Goal: Information Seeking & Learning: Learn about a topic

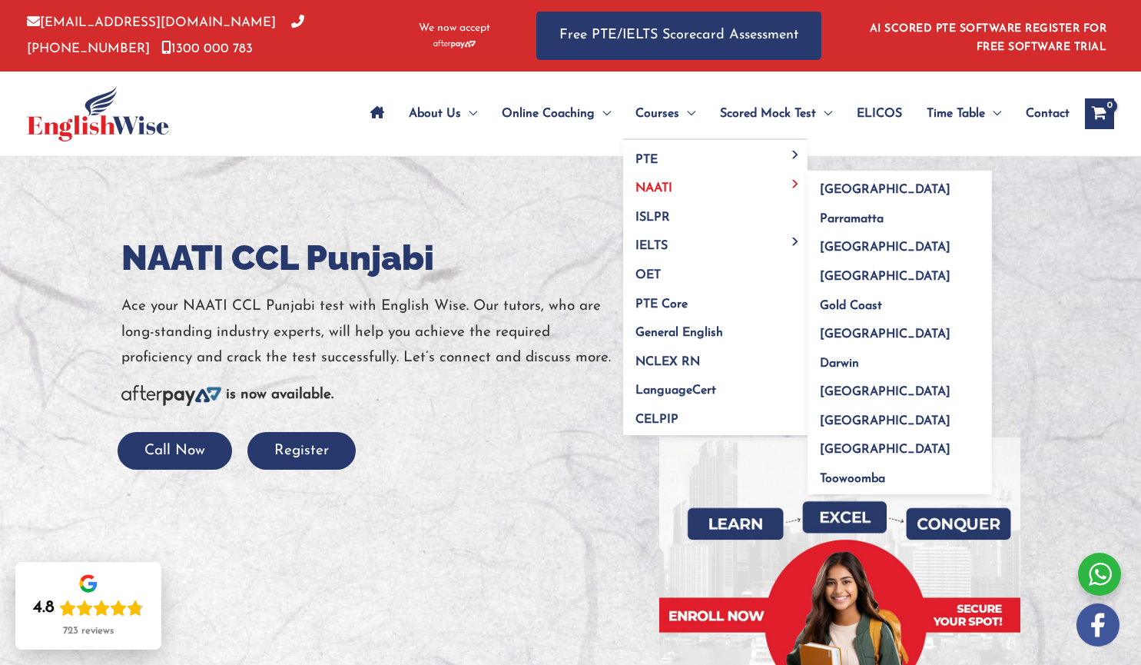
click at [662, 184] on span "NAATI" at bounding box center [653, 188] width 37 height 12
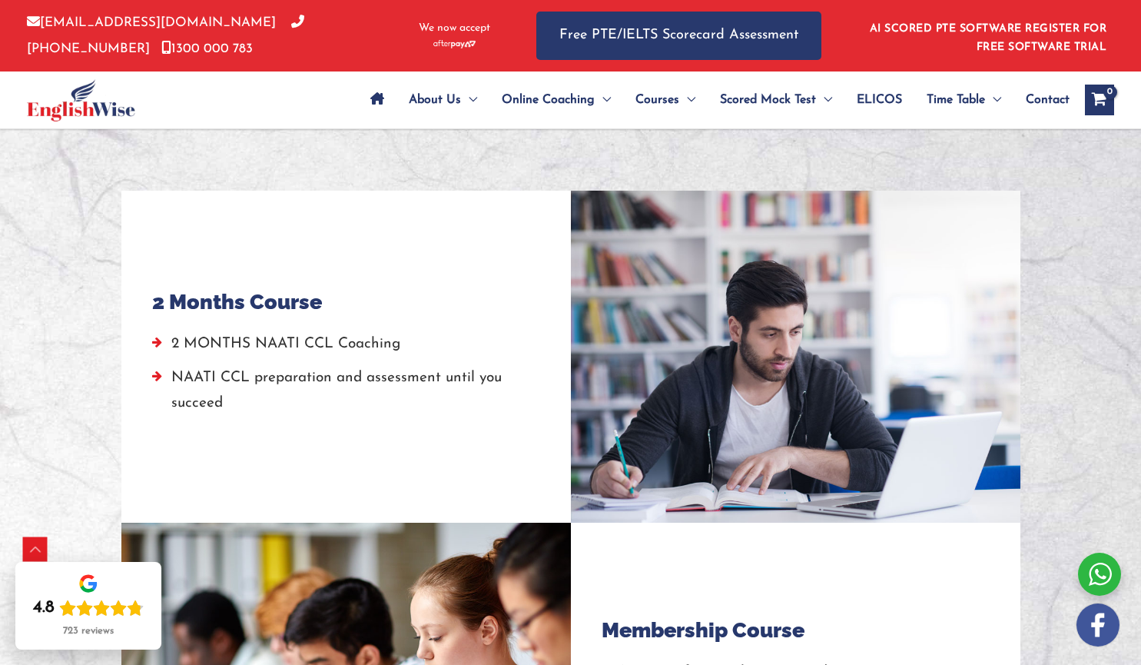
scroll to position [1279, 0]
click at [692, 386] on div at bounding box center [795, 357] width 449 height 332
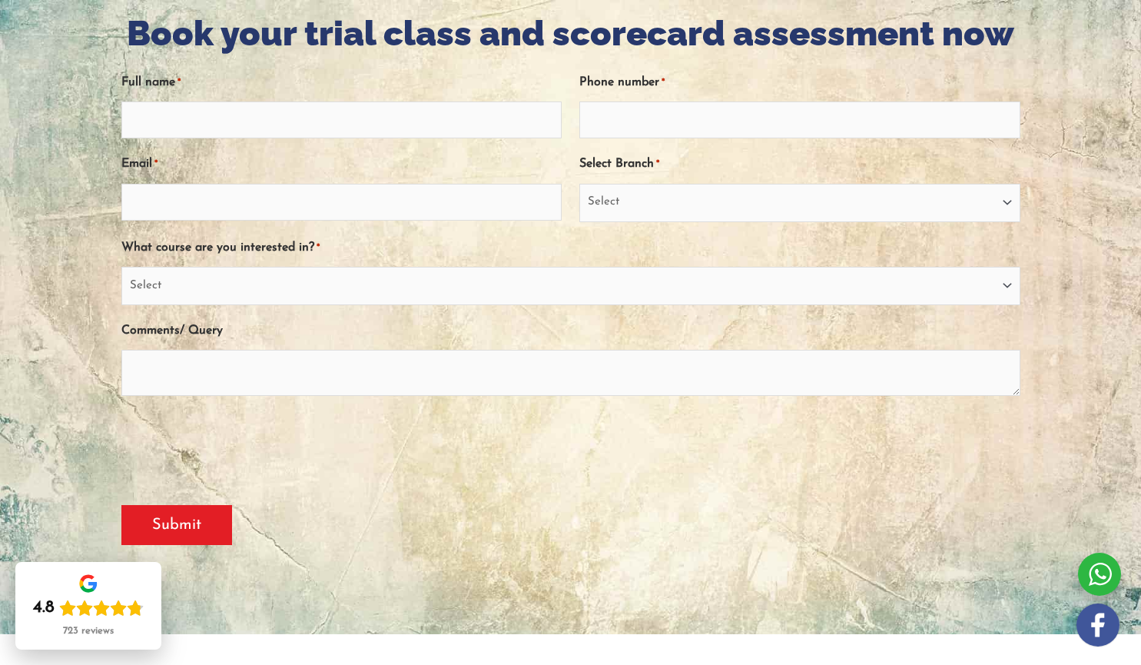
scroll to position [0, 0]
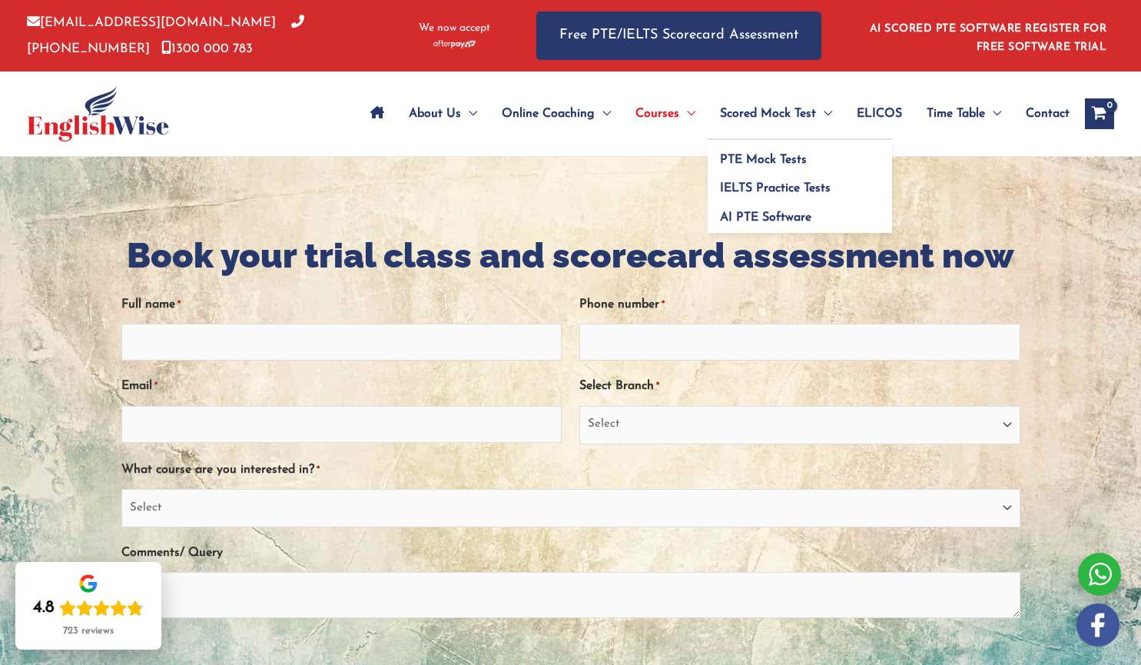
click at [740, 110] on span "Scored Mock Test" at bounding box center [768, 114] width 96 height 54
